Goal: Information Seeking & Learning: Find specific fact

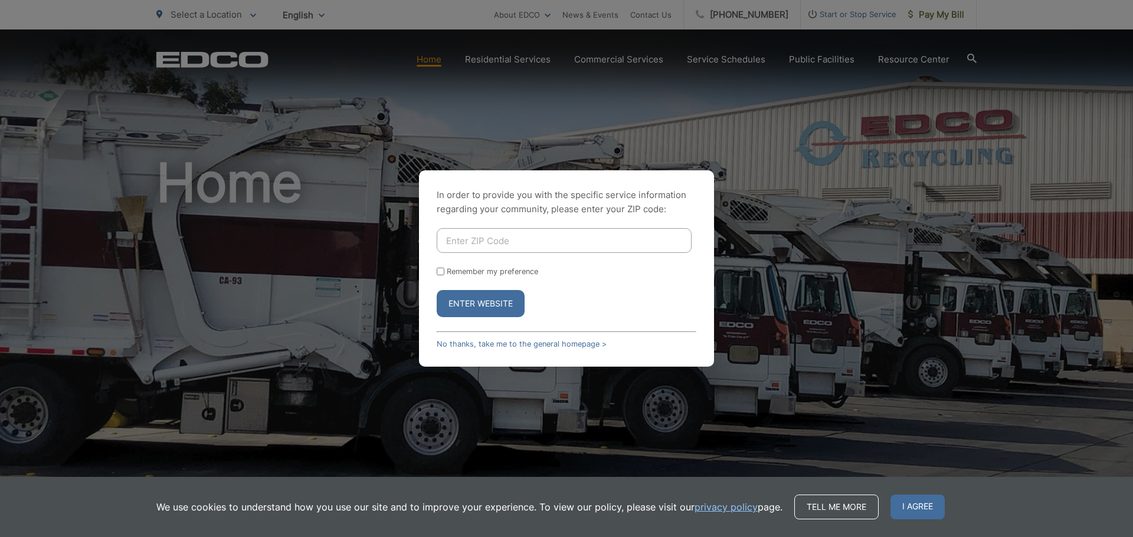
click at [542, 241] on input "Enter ZIP Code" at bounding box center [564, 240] width 255 height 25
type input "92028"
click at [441, 274] on input "Remember my preference" at bounding box center [441, 272] width 8 height 8
checkbox input "true"
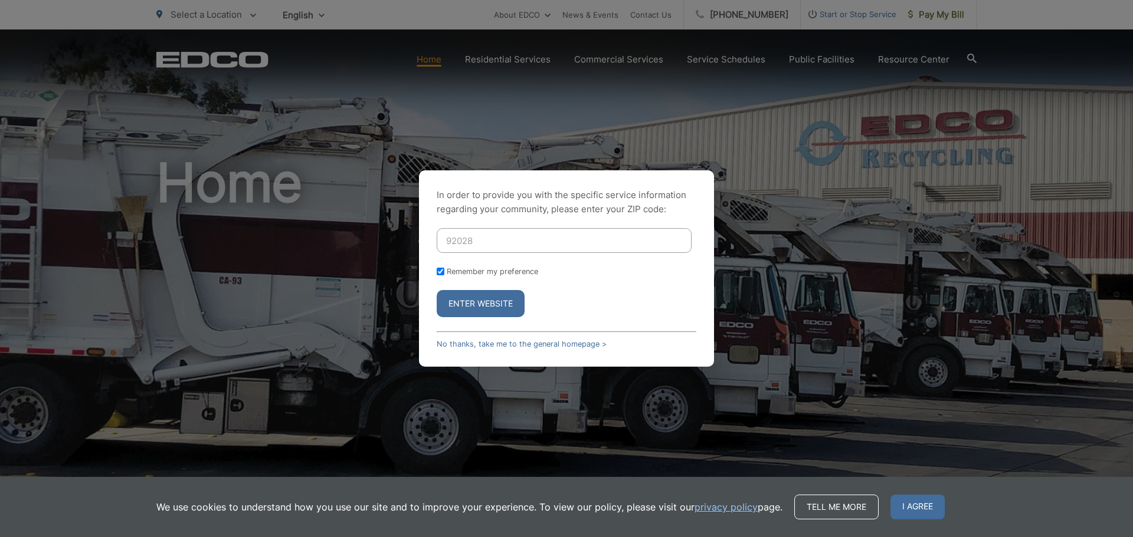
click at [480, 305] on button "Enter Website" at bounding box center [481, 303] width 88 height 27
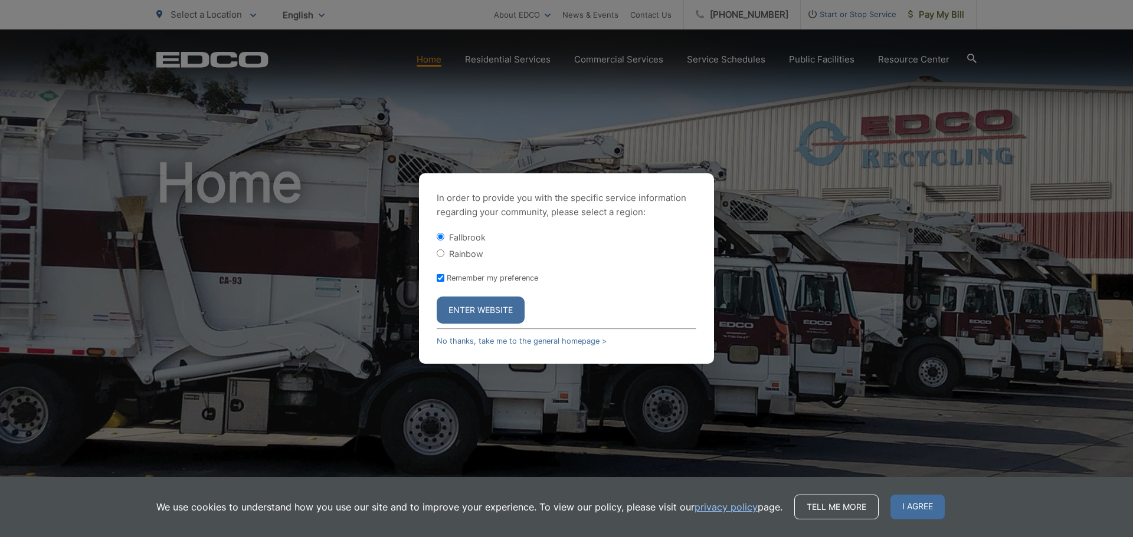
click at [480, 305] on button "Enter Website" at bounding box center [481, 310] width 88 height 27
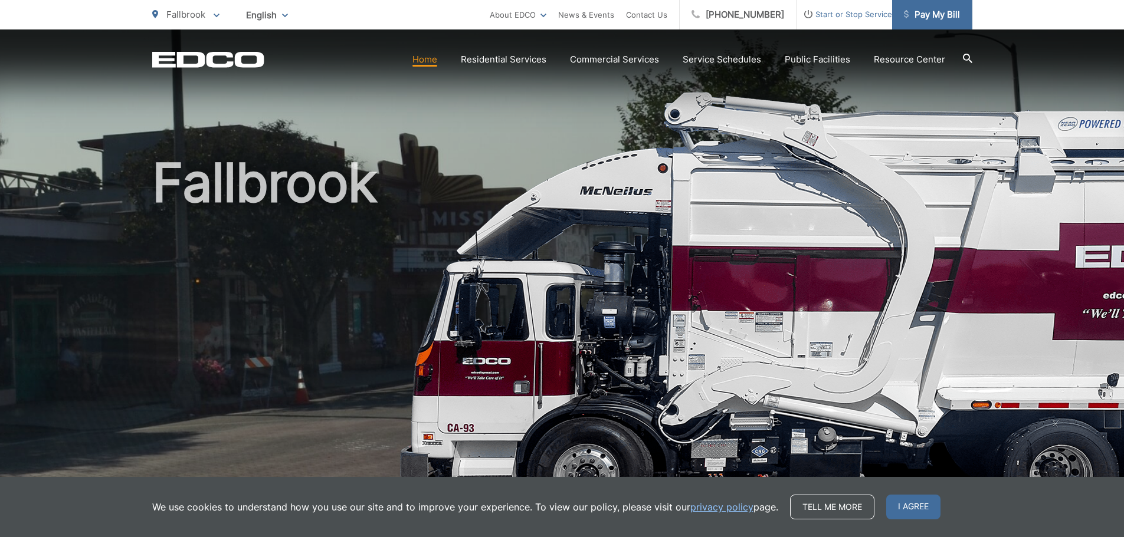
click at [922, 14] on span "Pay My Bill" at bounding box center [932, 15] width 56 height 14
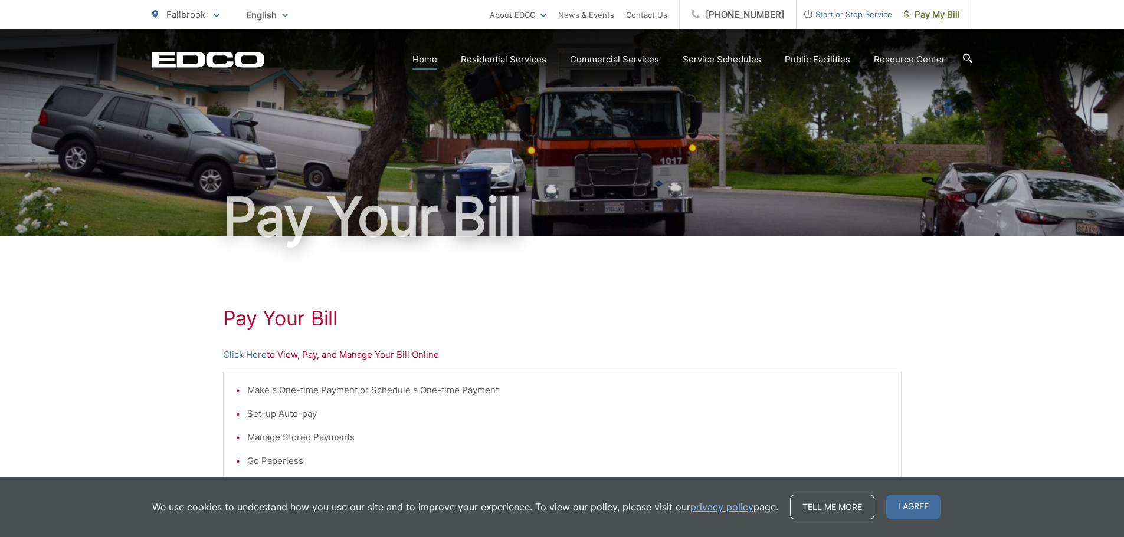
click at [432, 59] on link "Home" at bounding box center [424, 60] width 25 height 14
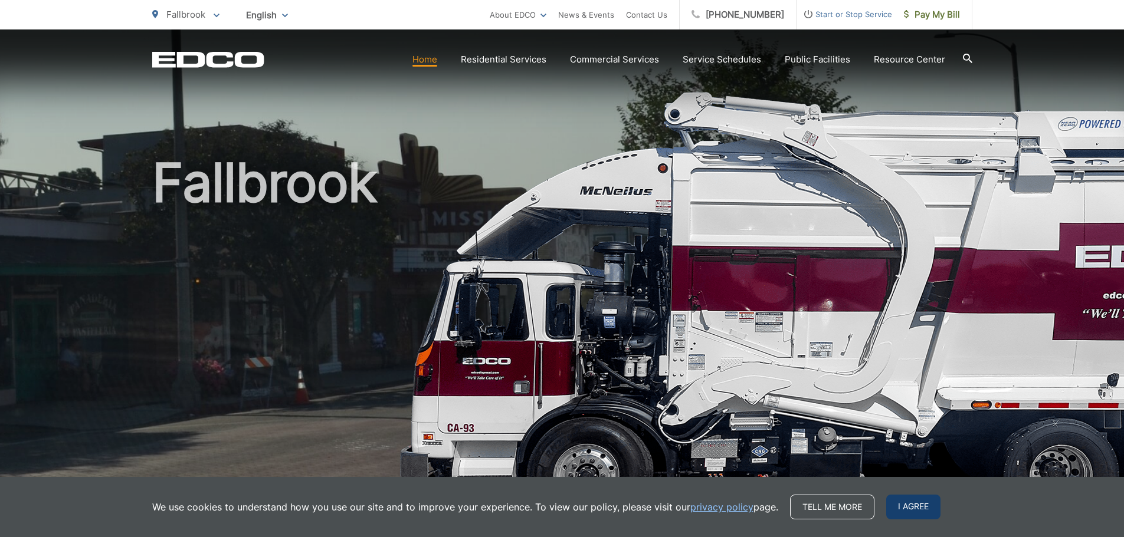
click at [915, 509] on span "I agree" at bounding box center [913, 507] width 54 height 25
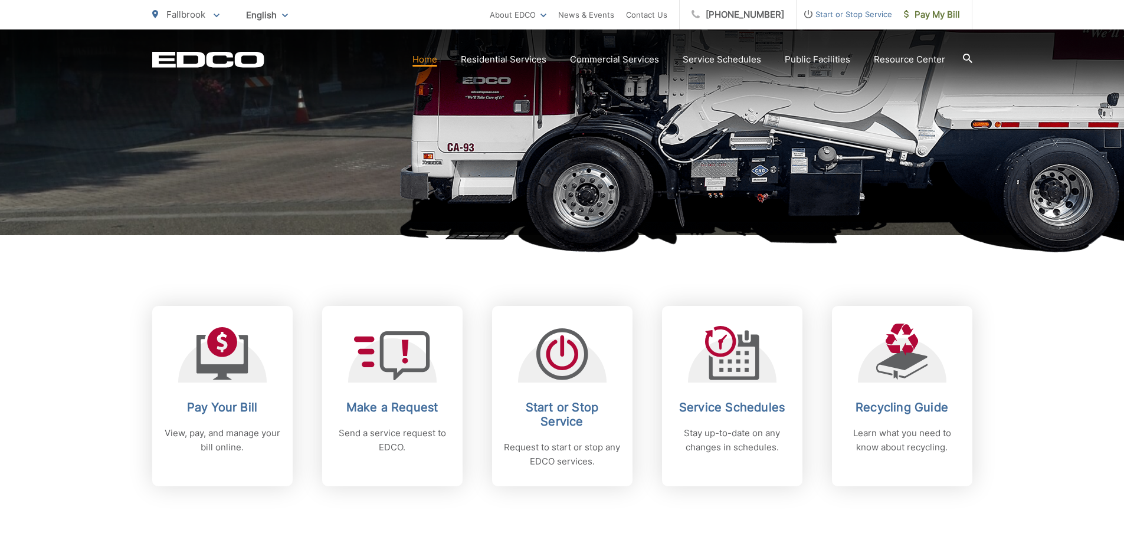
scroll to position [281, 0]
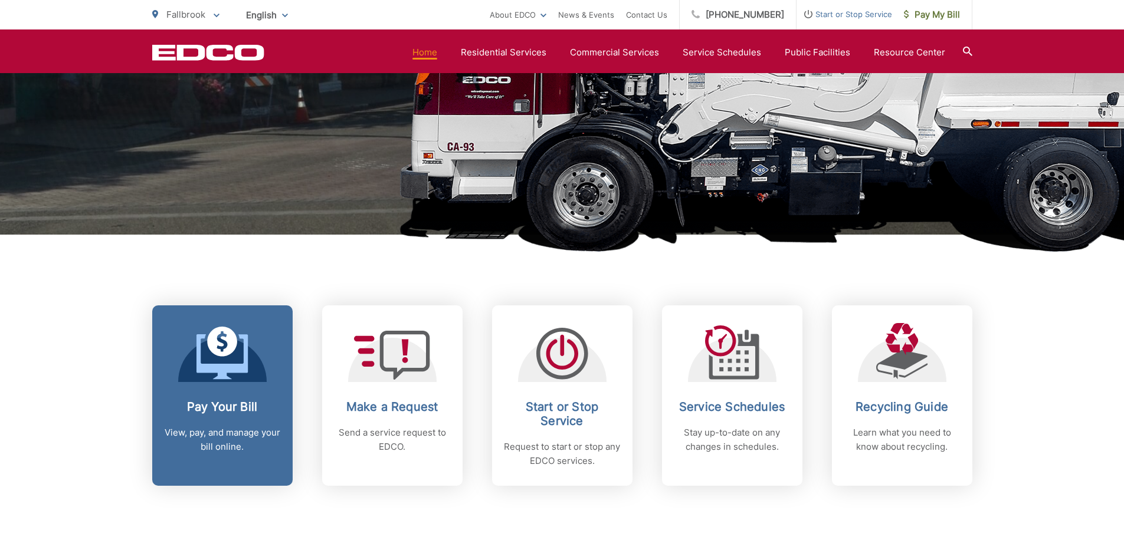
click at [236, 404] on h2 "Pay Your Bill" at bounding box center [222, 407] width 117 height 14
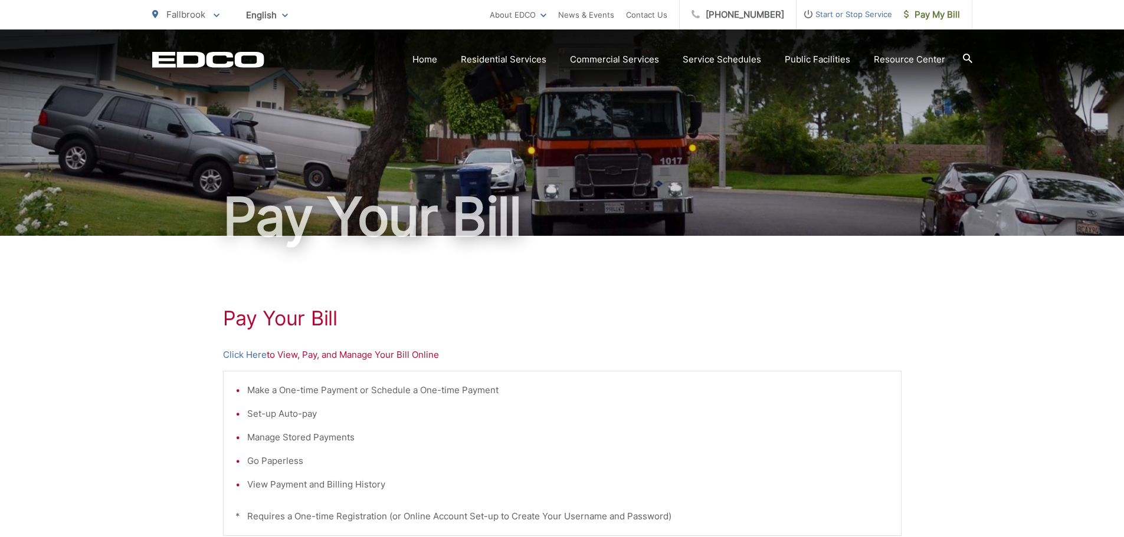
drag, startPoint x: 0, startPoint y: 0, endPoint x: 236, endPoint y: 404, distance: 467.5
click at [236, 404] on ul "Make a One-time Payment or Schedule a One-time Payment Set-up Auto-pay Manage S…" at bounding box center [562, 438] width 654 height 109
click at [216, 15] on icon at bounding box center [217, 16] width 6 height 4
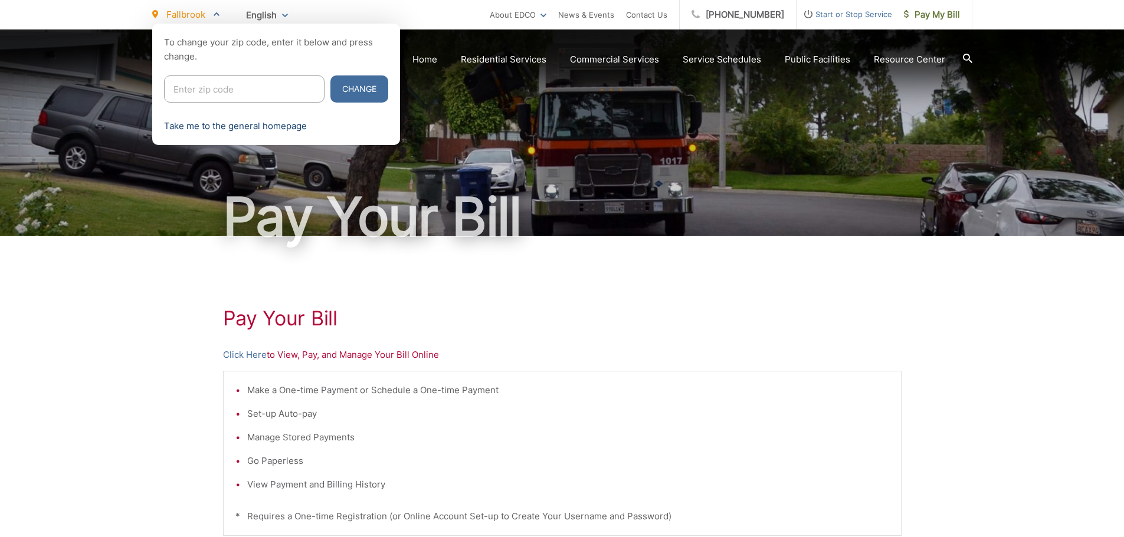
click at [225, 125] on link "Take me to the general homepage" at bounding box center [235, 126] width 143 height 14
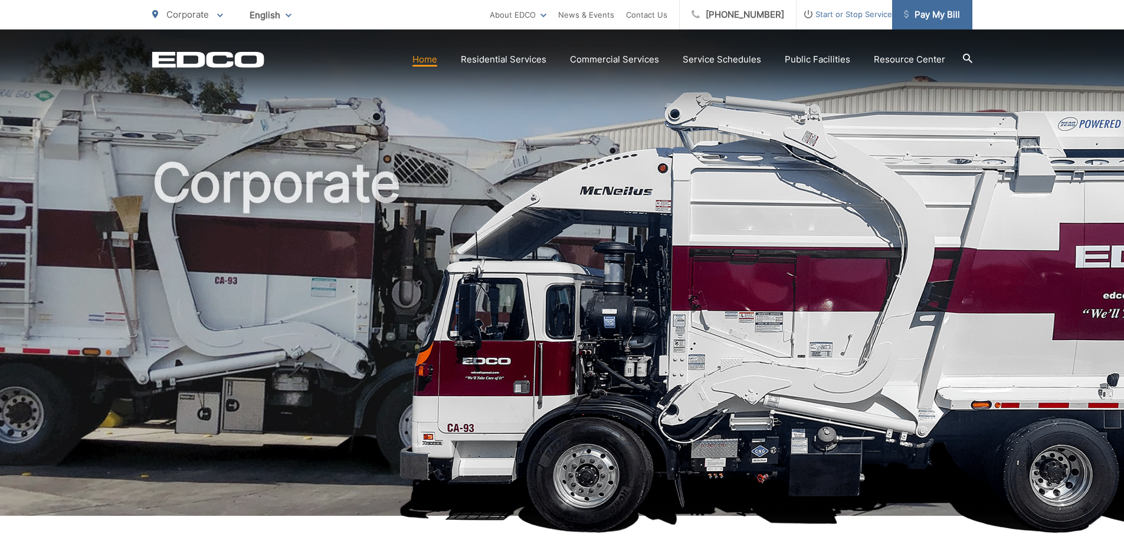
click at [928, 12] on span "Pay My Bill" at bounding box center [932, 15] width 56 height 14
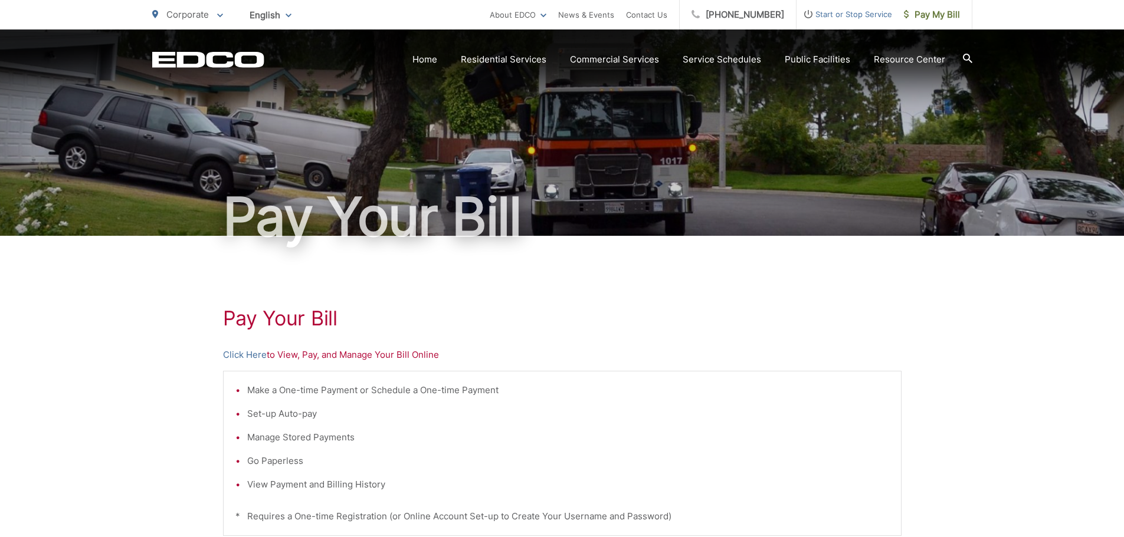
click at [326, 314] on h1 "Pay Your Bill" at bounding box center [562, 319] width 679 height 24
click at [373, 224] on h1 "Pay Your Bill" at bounding box center [562, 217] width 820 height 59
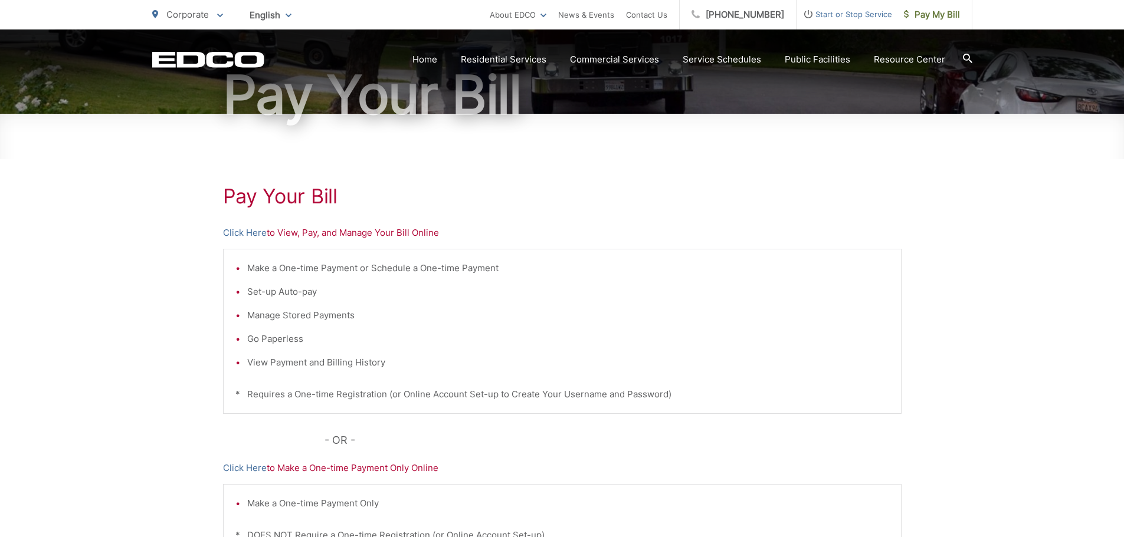
scroll to position [125, 0]
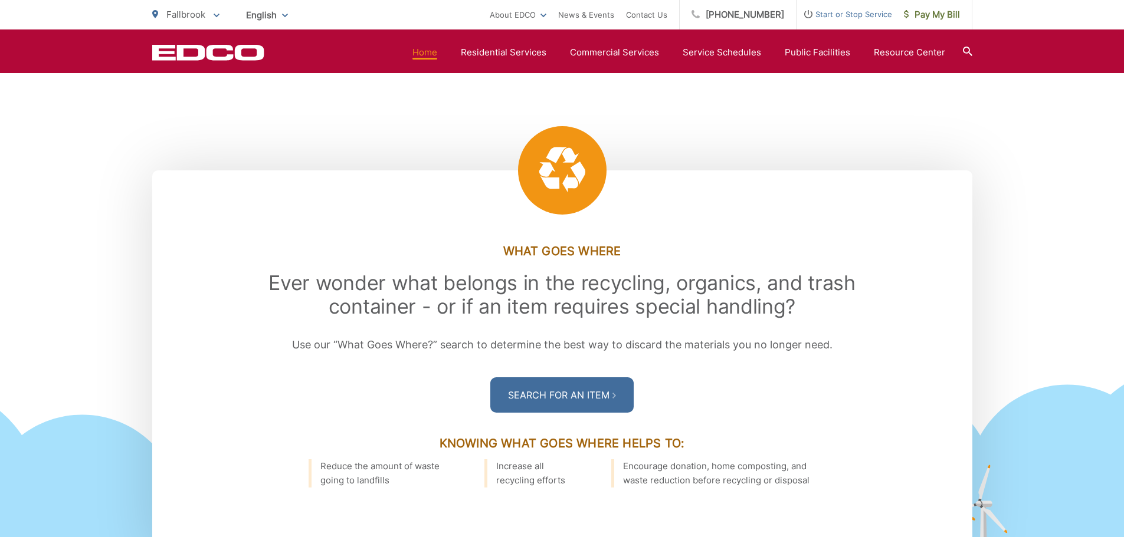
scroll to position [1520, 0]
click at [550, 386] on link "Search For an Item" at bounding box center [561, 395] width 143 height 35
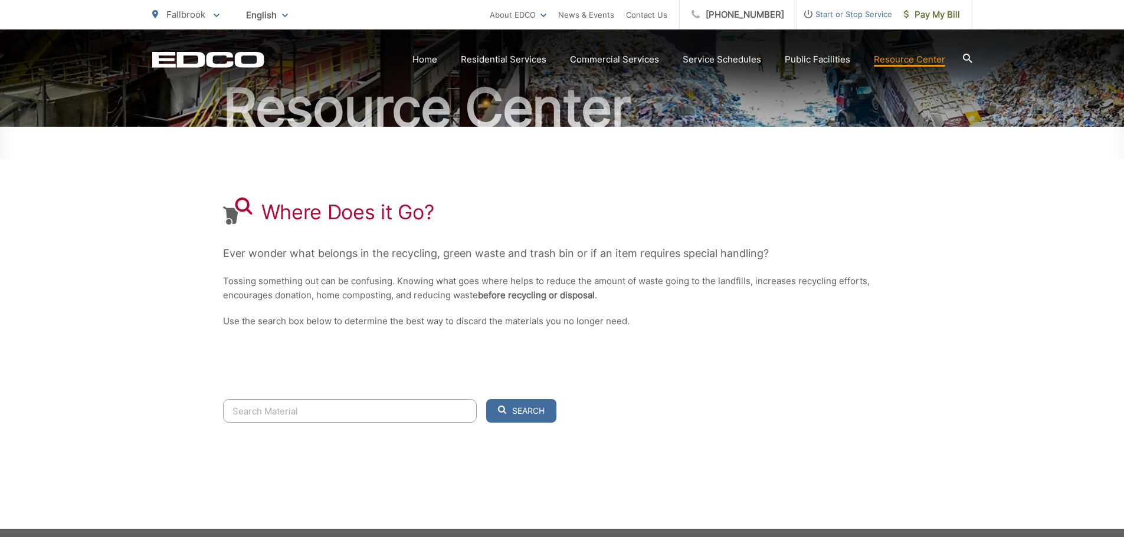
scroll to position [119, 0]
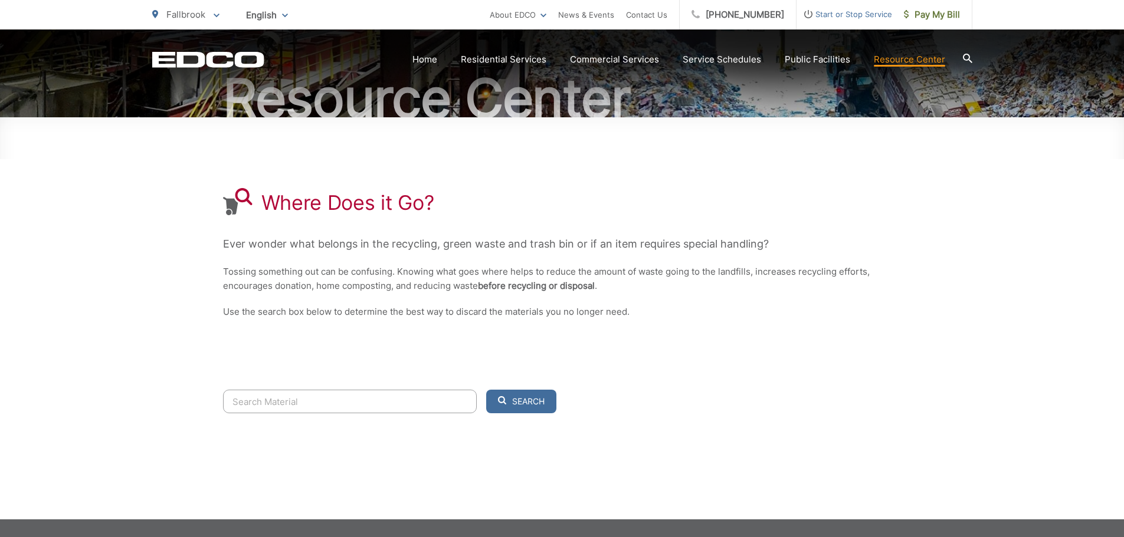
click at [314, 408] on input "Search" at bounding box center [350, 402] width 254 height 24
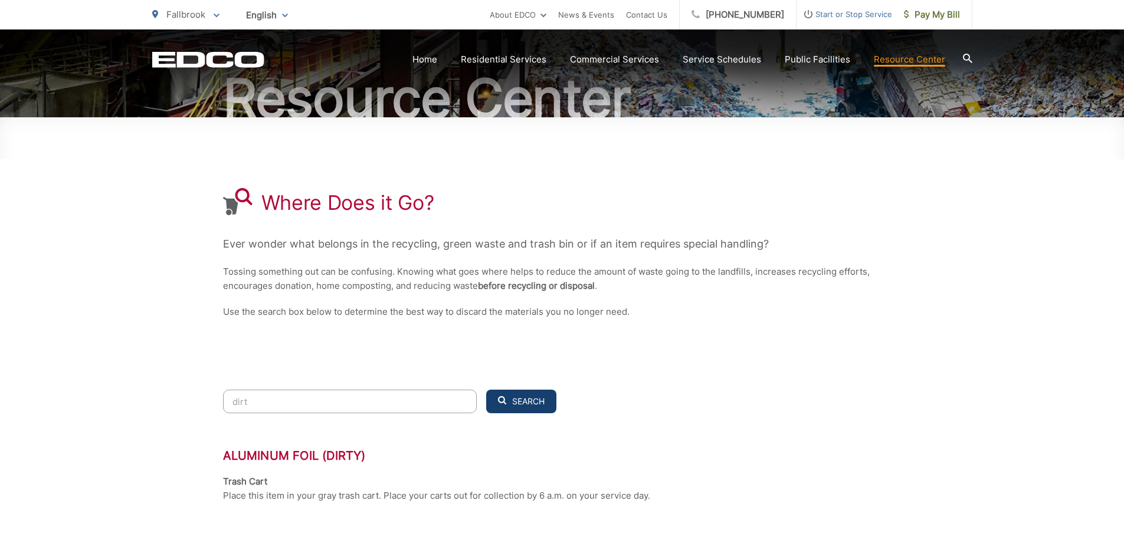
click at [517, 398] on span "Search" at bounding box center [528, 401] width 32 height 11
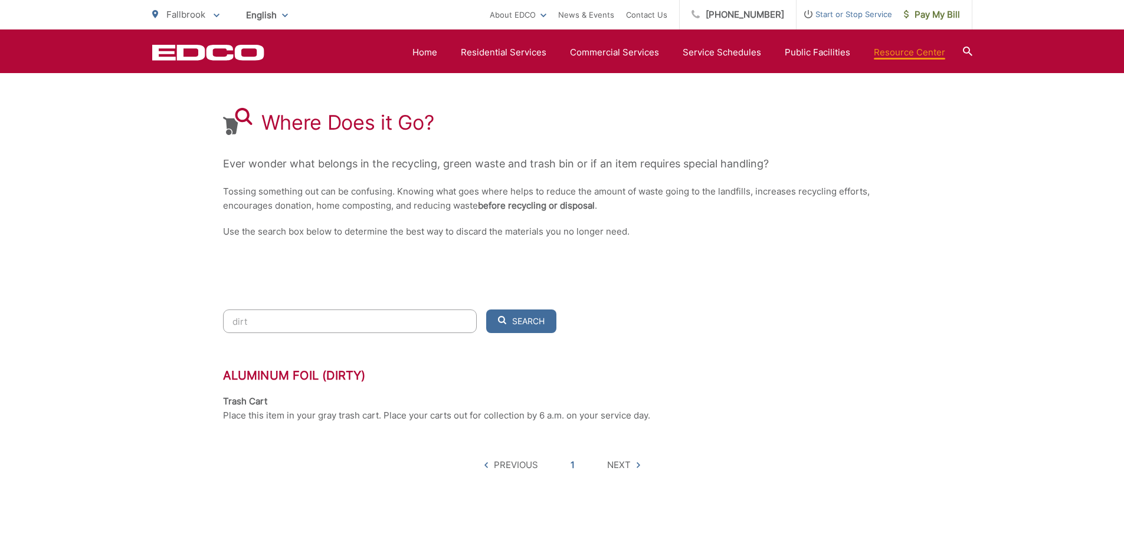
scroll to position [278, 0]
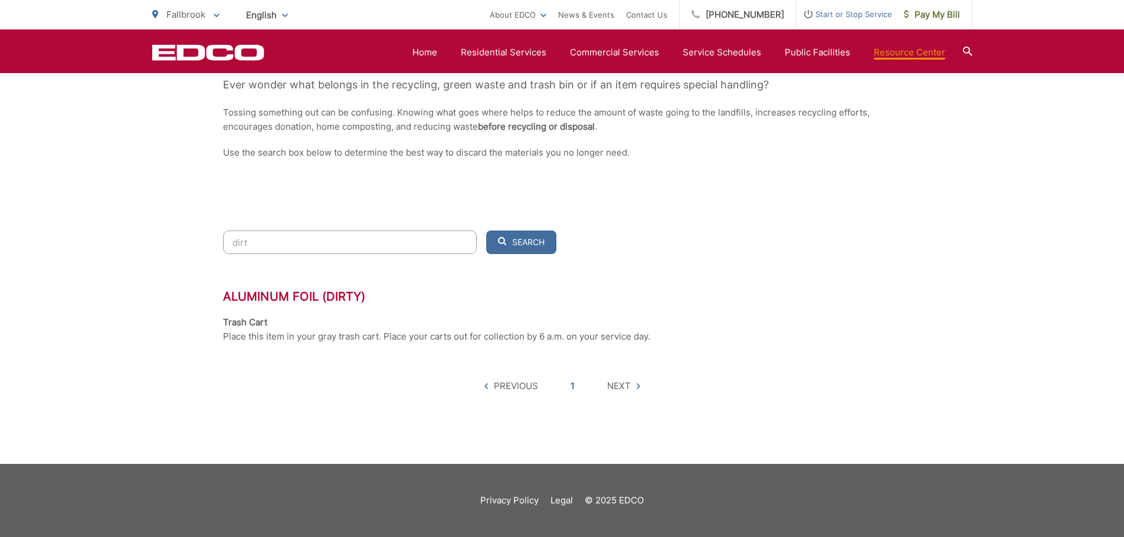
click at [522, 386] on span "Previous" at bounding box center [516, 386] width 44 height 14
click at [490, 390] on span "Previous" at bounding box center [511, 386] width 54 height 14
click at [277, 238] on input "dirt" at bounding box center [350, 243] width 254 height 24
type input "d"
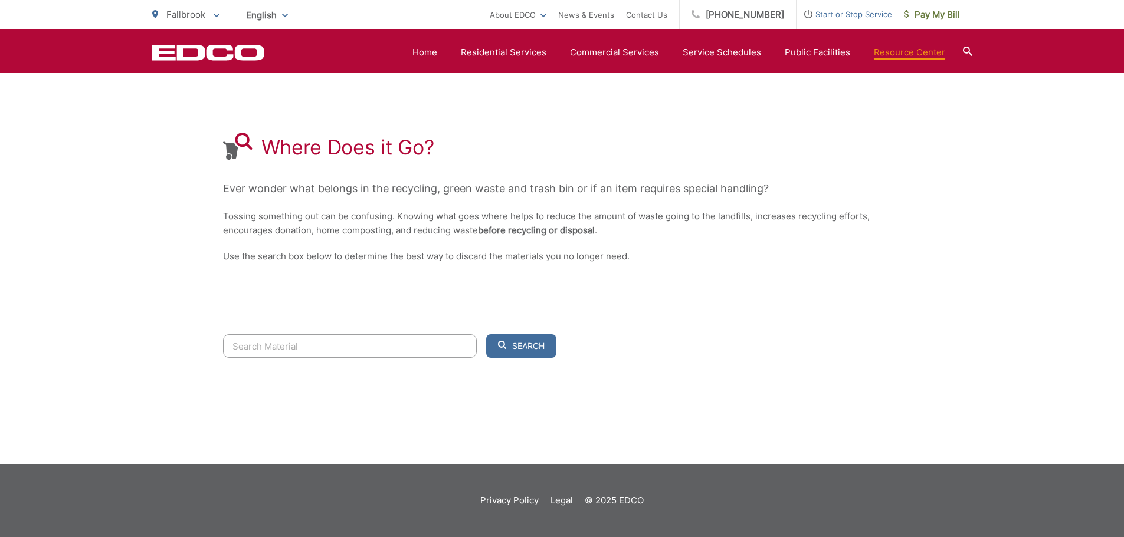
scroll to position [174, 0]
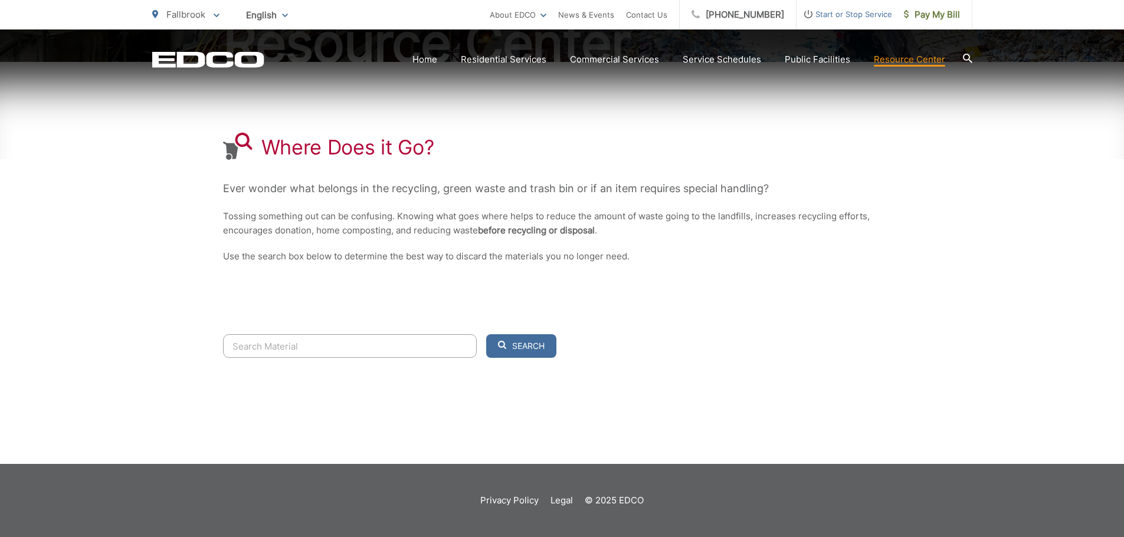
click at [838, 8] on span "Start or Stop Service" at bounding box center [845, 14] width 96 height 14
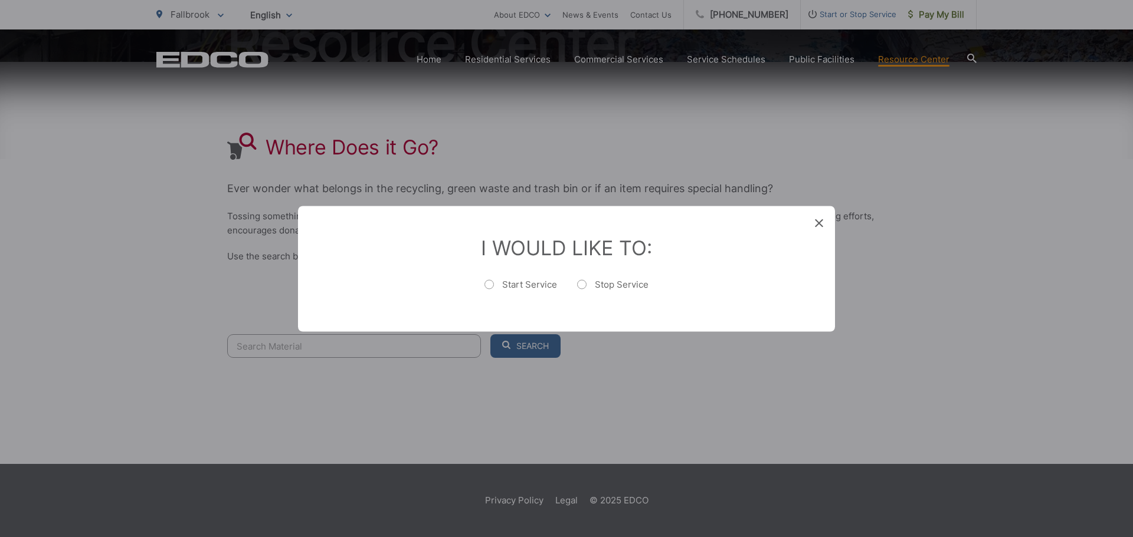
click at [921, 15] on div "Entry Status None In Progress Completed None None In Progress Completed I Would…" at bounding box center [566, 268] width 1133 height 537
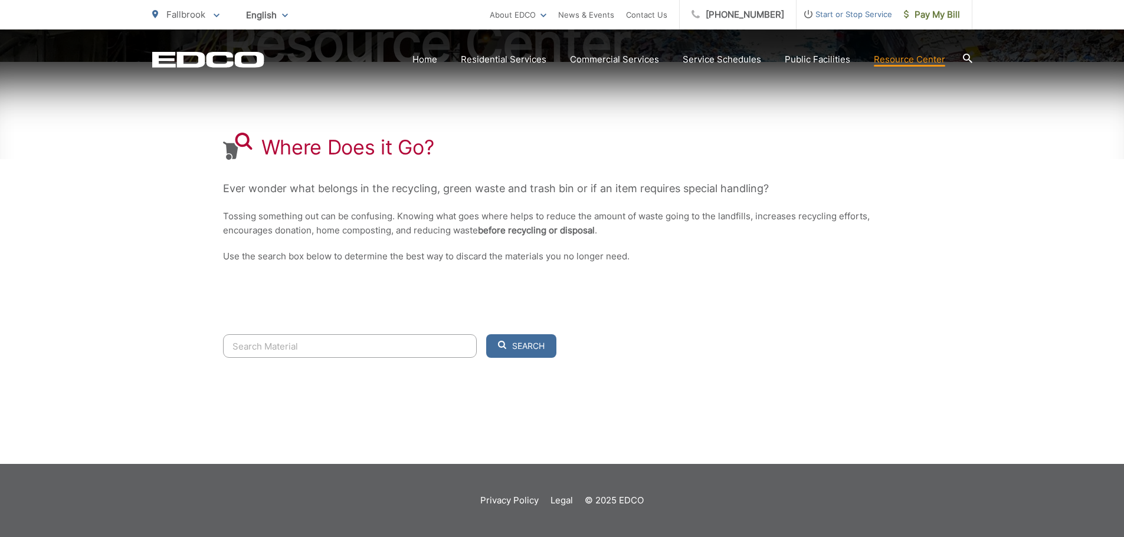
click at [921, 15] on span "Pay My Bill" at bounding box center [932, 15] width 56 height 14
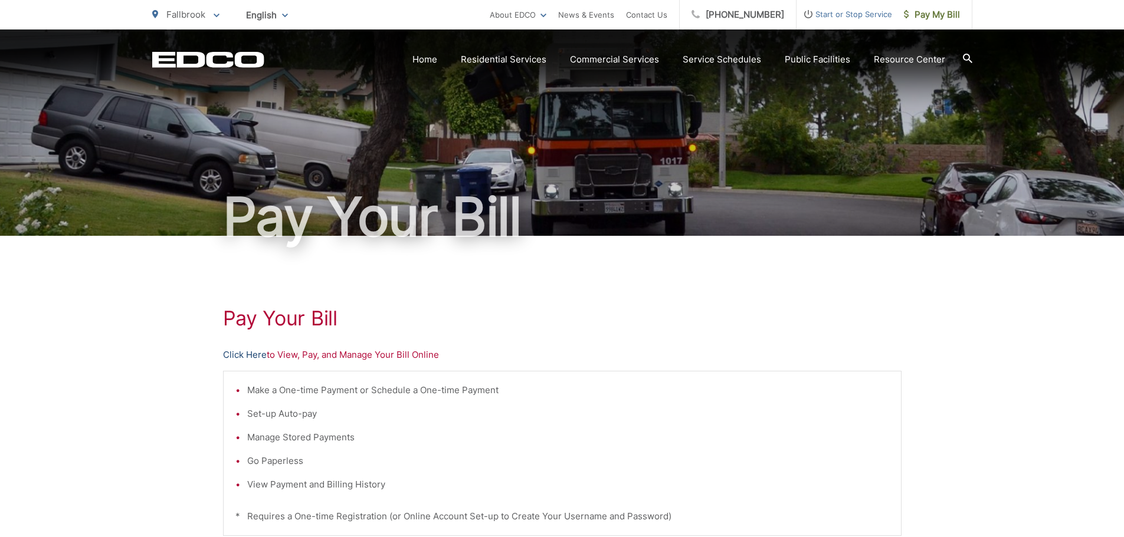
click at [245, 353] on link "Click Here" at bounding box center [245, 355] width 44 height 14
